Goal: Transaction & Acquisition: Download file/media

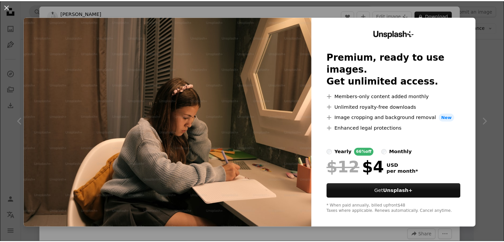
scroll to position [33, 0]
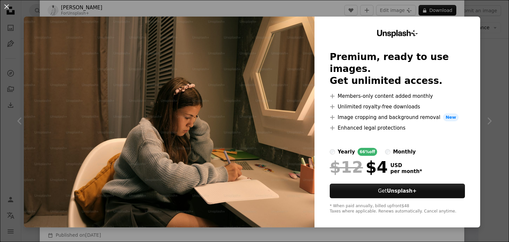
click at [488, 27] on div "An X shape Unsplash+ Premium, ready to use images. Get unlimited access. A plus…" at bounding box center [254, 121] width 509 height 242
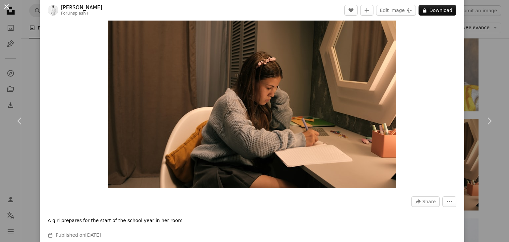
click at [10, 10] on button "An X shape" at bounding box center [7, 7] width 8 height 8
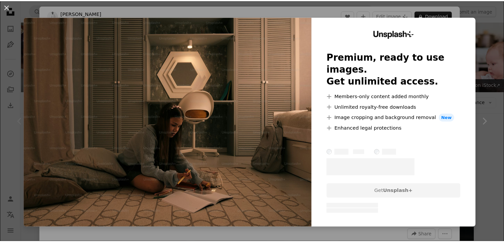
scroll to position [133, 0]
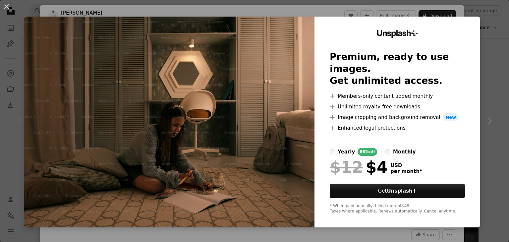
drag, startPoint x: 484, startPoint y: 66, endPoint x: 479, endPoint y: 54, distance: 12.1
click at [484, 65] on div "An X shape Unsplash+ Premium, ready to use images. Get unlimited access. A plus…" at bounding box center [254, 121] width 509 height 242
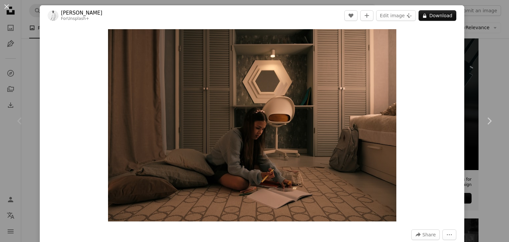
click at [31, 63] on div "An X shape Chevron left Chevron right [PERSON_NAME] For Unsplash+ A heart A plu…" at bounding box center [254, 121] width 509 height 242
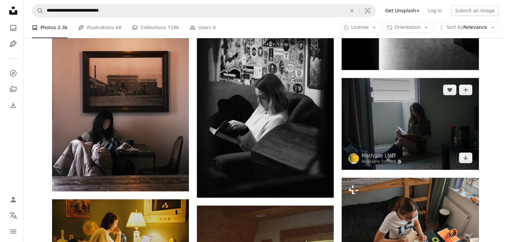
scroll to position [564, 0]
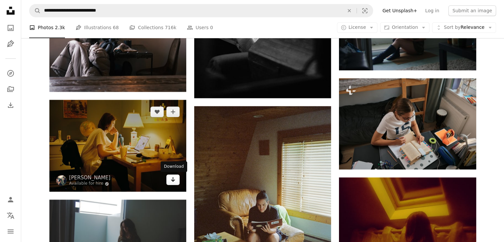
click at [175, 179] on icon "Arrow pointing down" at bounding box center [172, 179] width 5 height 8
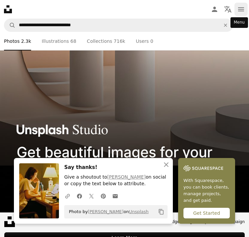
click at [248, 14] on button "navigation menu" at bounding box center [241, 9] width 13 height 13
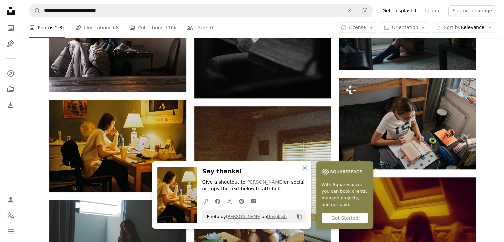
click at [299, 217] on icon "Copy content" at bounding box center [300, 217] width 6 height 6
click at [174, 193] on img at bounding box center [178, 195] width 40 height 57
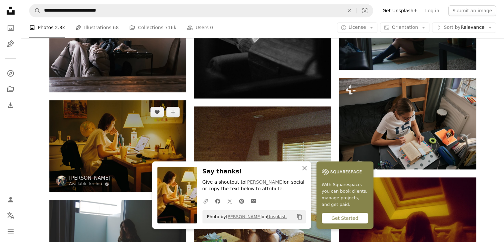
click at [127, 136] on img at bounding box center [117, 146] width 137 height 92
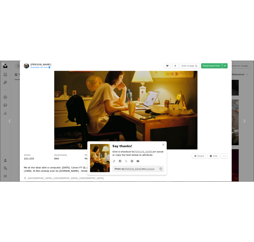
scroll to position [99, 0]
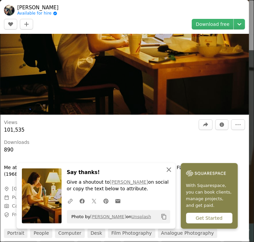
click at [165, 170] on icon "An X shape" at bounding box center [169, 170] width 8 height 8
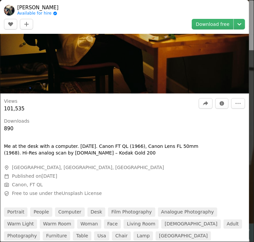
scroll to position [0, 0]
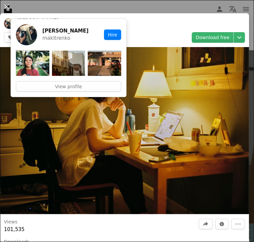
click at [207, 115] on img at bounding box center [124, 130] width 249 height 167
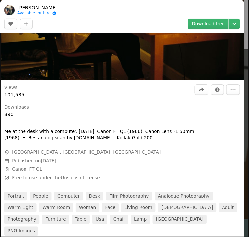
scroll to position [66, 0]
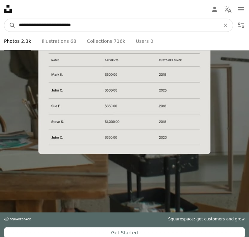
drag, startPoint x: 115, startPoint y: 24, endPoint x: 0, endPoint y: 19, distance: 115.6
type input "**********"
click at [4, 19] on button "A magnifying glass" at bounding box center [9, 25] width 11 height 13
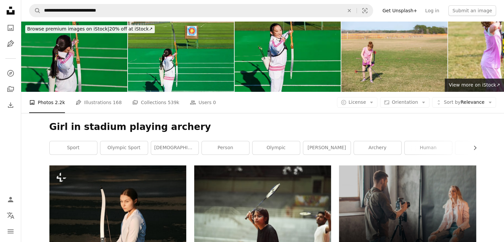
drag, startPoint x: 98, startPoint y: 62, endPoint x: 87, endPoint y: 53, distance: 13.9
click at [87, 53] on img at bounding box center [74, 56] width 106 height 71
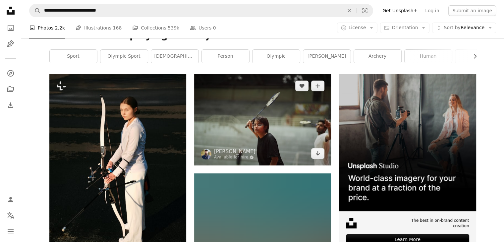
scroll to position [92, 0]
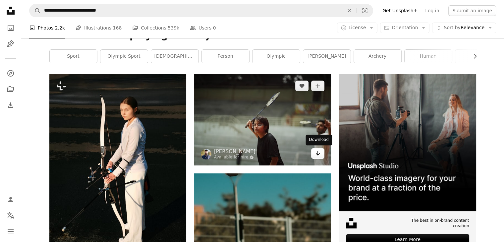
click at [317, 150] on icon "Arrow pointing down" at bounding box center [317, 153] width 5 height 8
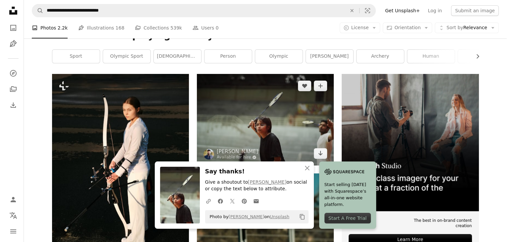
scroll to position [158, 0]
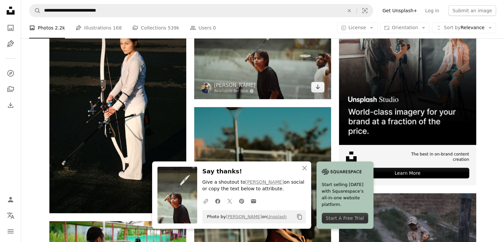
click at [280, 75] on img at bounding box center [262, 53] width 137 height 91
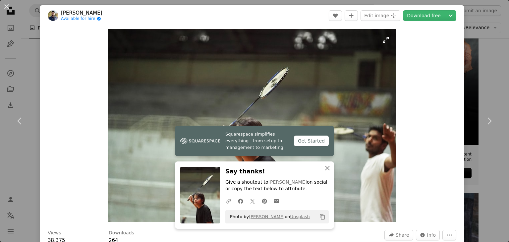
click at [236, 61] on img "Zoom in on this image" at bounding box center [252, 125] width 289 height 193
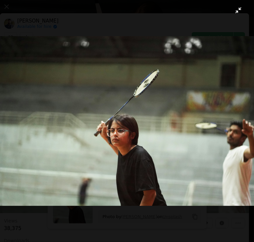
click at [174, 140] on img "Zoom out on this image" at bounding box center [127, 121] width 255 height 170
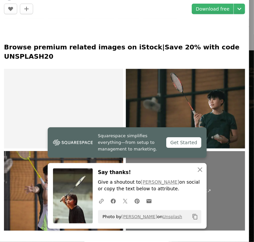
scroll to position [320, 0]
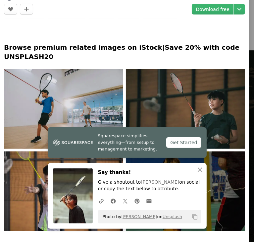
click at [123, 149] on img at bounding box center [63, 109] width 119 height 80
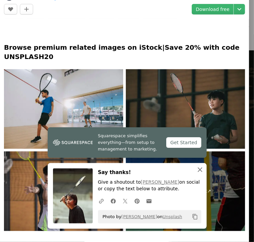
click at [200, 168] on icon "An X shape" at bounding box center [200, 170] width 8 height 8
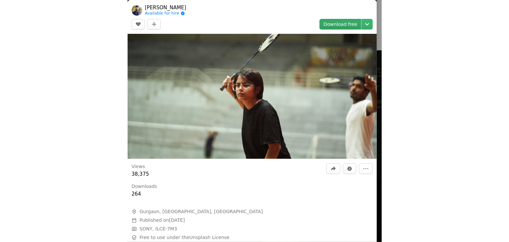
scroll to position [0, 0]
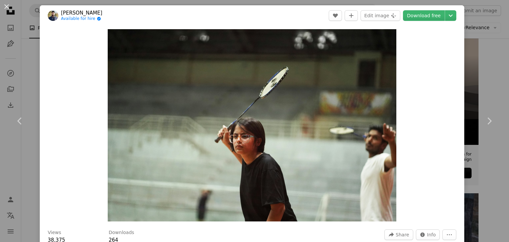
click at [32, 67] on div "An X shape Chevron left Chevron right [PERSON_NAME] Available for hire A checkm…" at bounding box center [254, 121] width 509 height 242
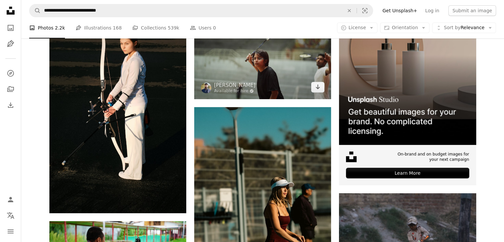
click at [292, 80] on img at bounding box center [262, 53] width 137 height 91
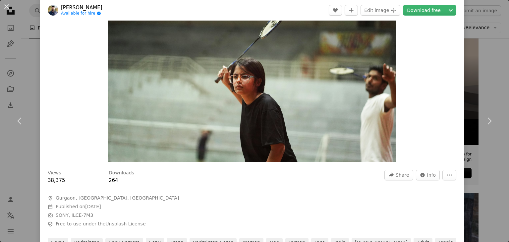
scroll to position [99, 0]
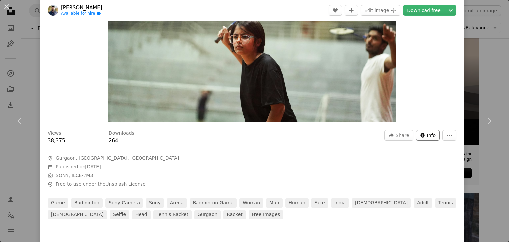
click at [431, 138] on button "Info icon Info" at bounding box center [428, 135] width 24 height 11
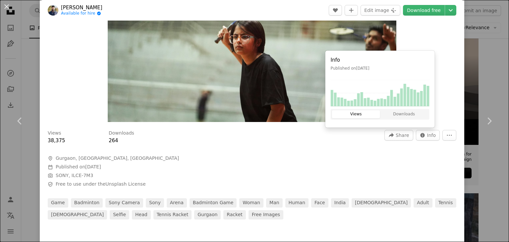
click at [308, 159] on div "Views 38,375 Downloads 264 A forward-right arrow Share Info icon Info More Acti…" at bounding box center [252, 172] width 425 height 94
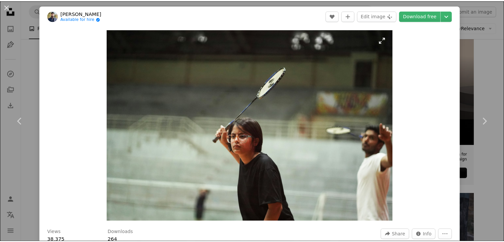
scroll to position [0, 0]
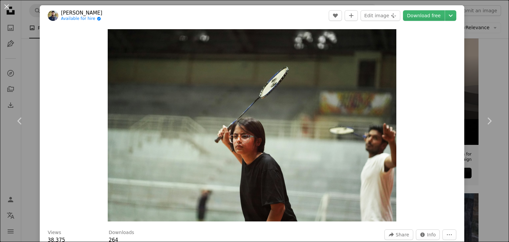
click at [29, 67] on div "An X shape Chevron left Chevron right [PERSON_NAME] Available for hire A checkm…" at bounding box center [254, 121] width 509 height 242
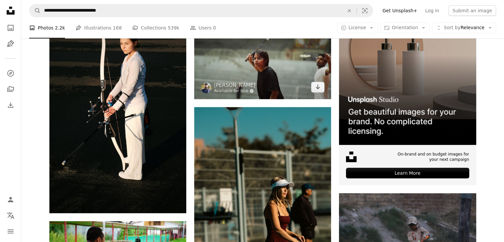
click at [234, 92] on link "Available for hire A checkmark inside of a circle" at bounding box center [234, 91] width 41 height 5
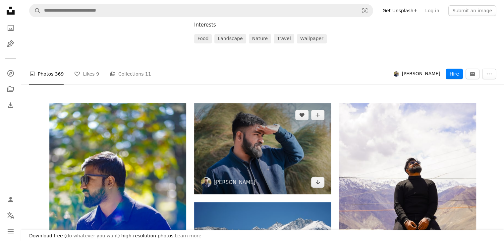
scroll to position [133, 0]
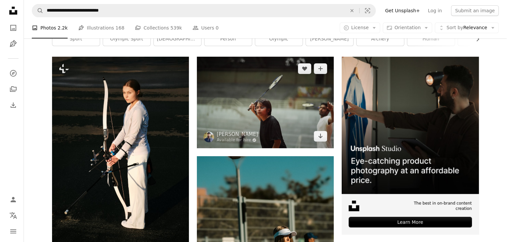
scroll to position [92, 0]
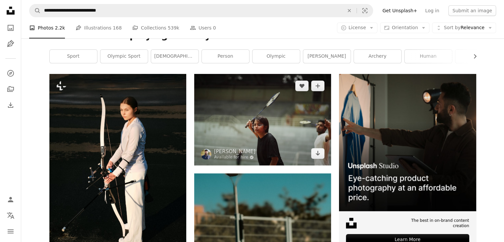
click at [268, 104] on img at bounding box center [262, 119] width 137 height 91
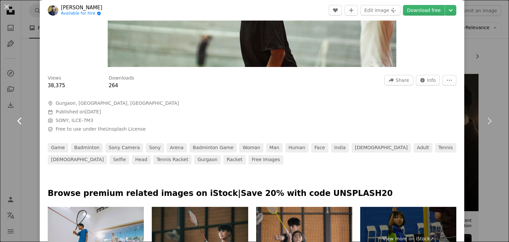
scroll to position [133, 0]
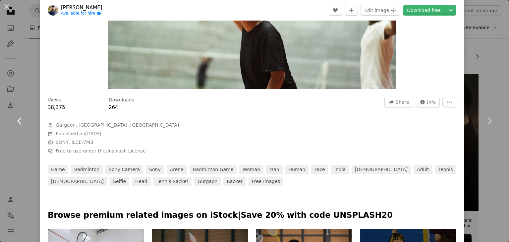
click at [22, 95] on link "Chevron left" at bounding box center [20, 121] width 40 height 64
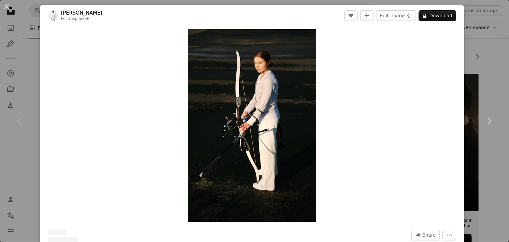
click at [43, 81] on div "Zoom in" at bounding box center [252, 125] width 425 height 199
click at [26, 67] on div "An X shape Chevron left Chevron right [PERSON_NAME] For Unsplash+ A heart A plu…" at bounding box center [254, 121] width 509 height 242
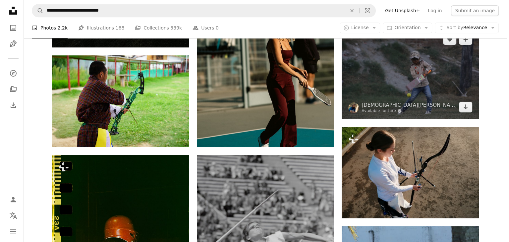
scroll to position [324, 0]
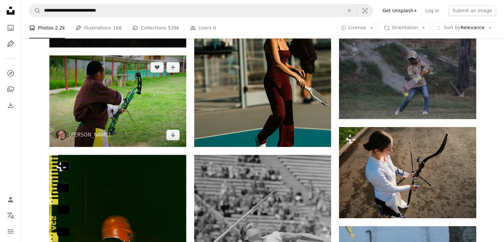
click at [135, 103] on img at bounding box center [117, 100] width 137 height 91
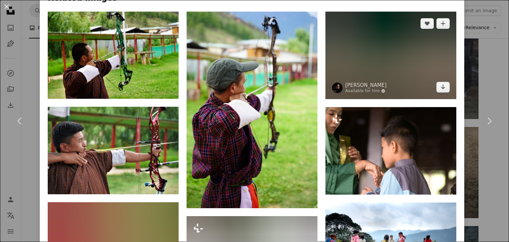
scroll to position [497, 0]
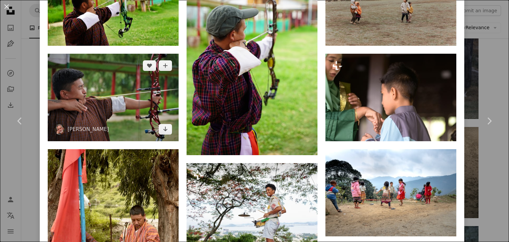
click at [150, 82] on img at bounding box center [113, 97] width 131 height 87
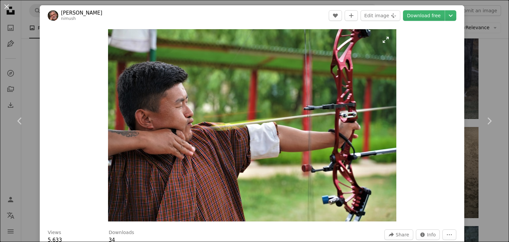
click at [184, 106] on img "Zoom in on this image" at bounding box center [252, 125] width 289 height 192
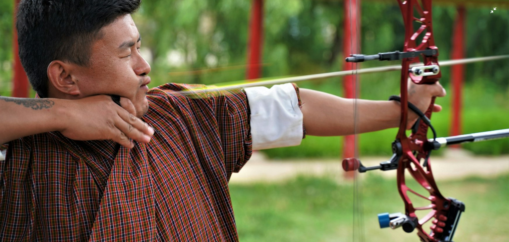
scroll to position [90, 0]
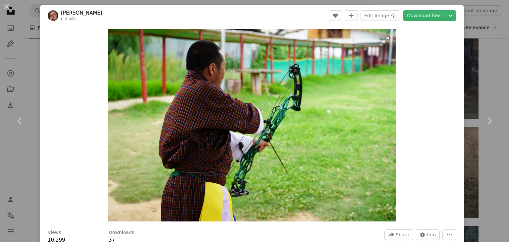
click at [114, 83] on img "Zoom in on this image" at bounding box center [252, 125] width 289 height 192
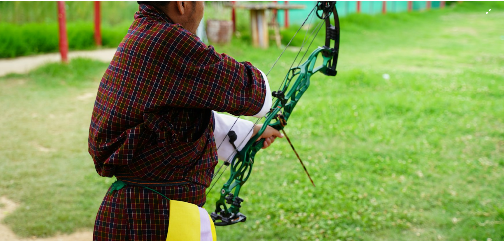
scroll to position [57, 0]
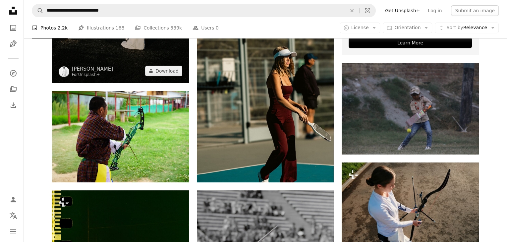
scroll to position [224, 0]
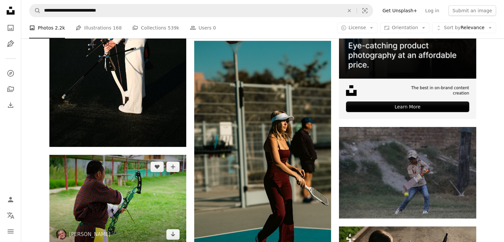
click at [119, 179] on img at bounding box center [117, 200] width 137 height 91
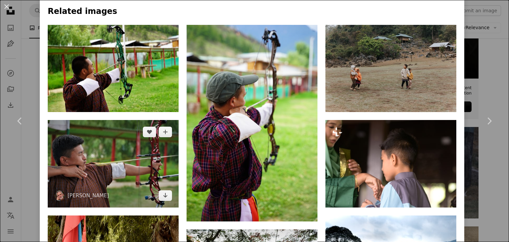
scroll to position [464, 0]
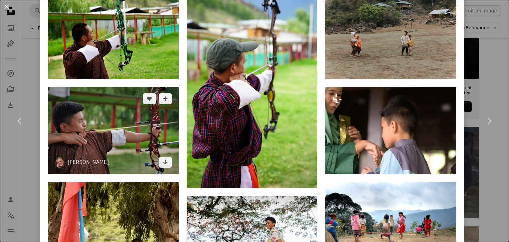
click at [119, 140] on img at bounding box center [113, 130] width 131 height 87
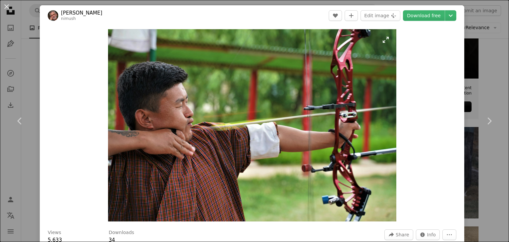
scroll to position [99, 0]
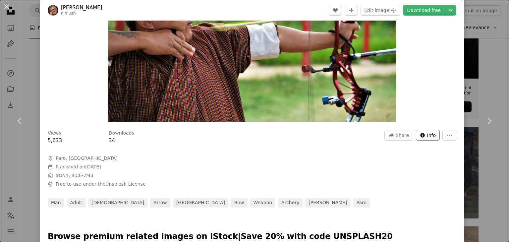
click at [420, 133] on icon "Info icon" at bounding box center [422, 135] width 5 height 5
click at [443, 134] on button "More Actions" at bounding box center [450, 135] width 14 height 11
click at [305, 172] on dialog "An X shape Chevron left Chevron right [PERSON_NAME] nimush A heart A plus sign …" at bounding box center [254, 121] width 509 height 242
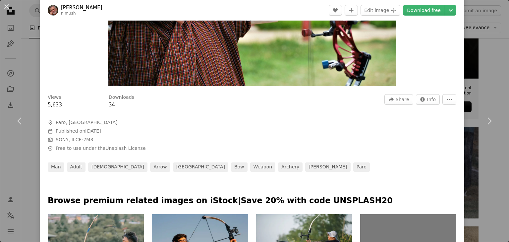
scroll to position [133, 0]
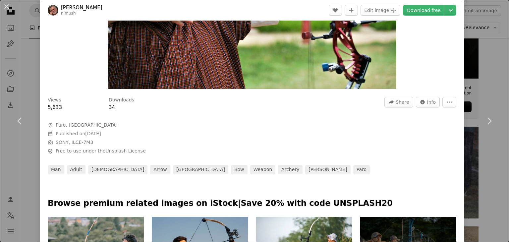
click at [156, 137] on span "Calendar outlined Published on [DATE]" at bounding box center [147, 134] width 199 height 7
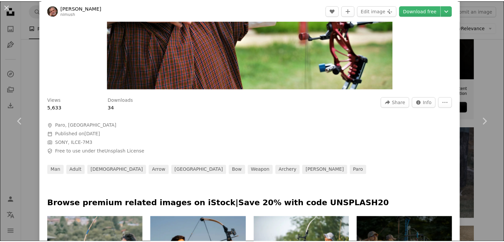
scroll to position [66, 0]
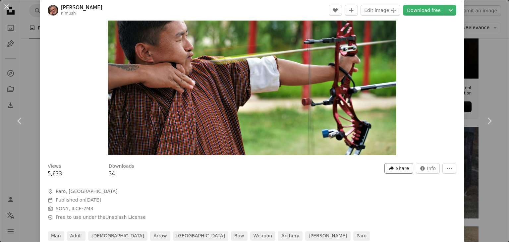
click at [403, 167] on span "Share" at bounding box center [402, 169] width 13 height 10
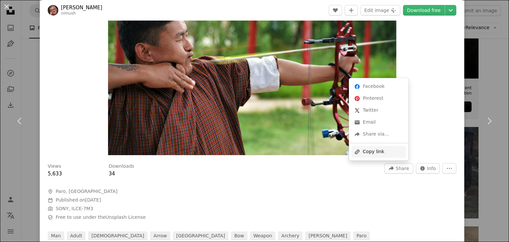
click at [387, 156] on div "A URL sharing icon (chains) Copy link" at bounding box center [379, 152] width 54 height 12
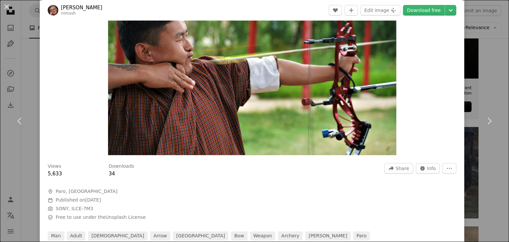
drag, startPoint x: 23, startPoint y: 71, endPoint x: 50, endPoint y: 73, distance: 27.9
click at [23, 71] on div "An X shape Chevron left Chevron right [PERSON_NAME] nimush A heart A plus sign …" at bounding box center [254, 121] width 509 height 242
